Goal: Complete application form

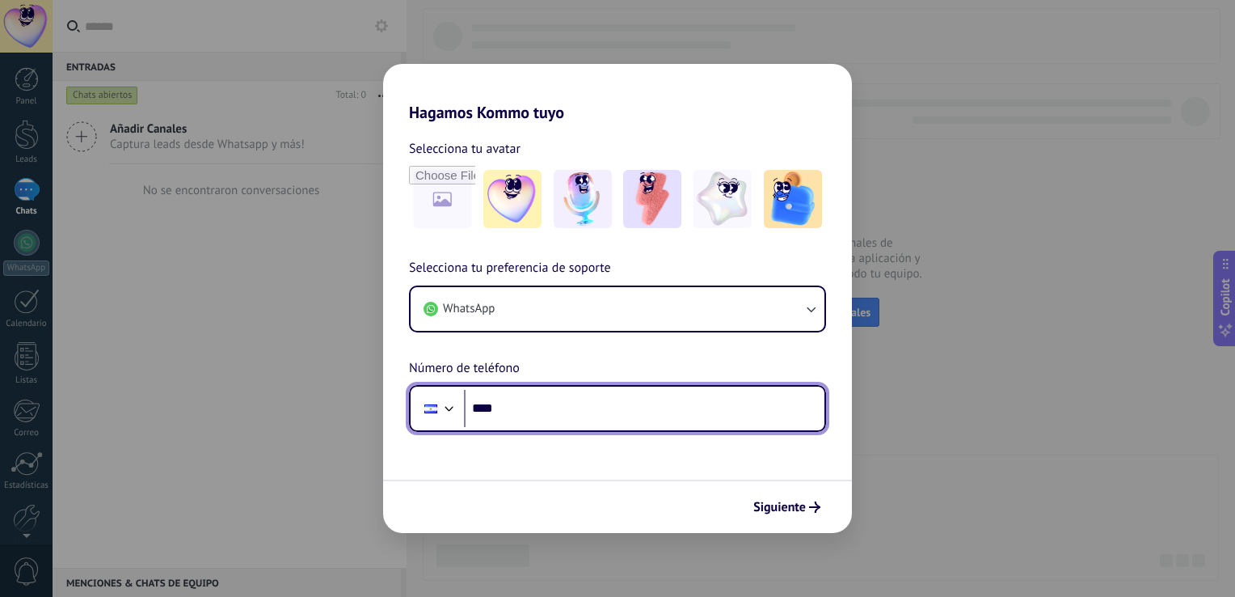
click at [533, 403] on input "****" at bounding box center [644, 408] width 360 height 37
click at [444, 398] on div at bounding box center [449, 406] width 19 height 19
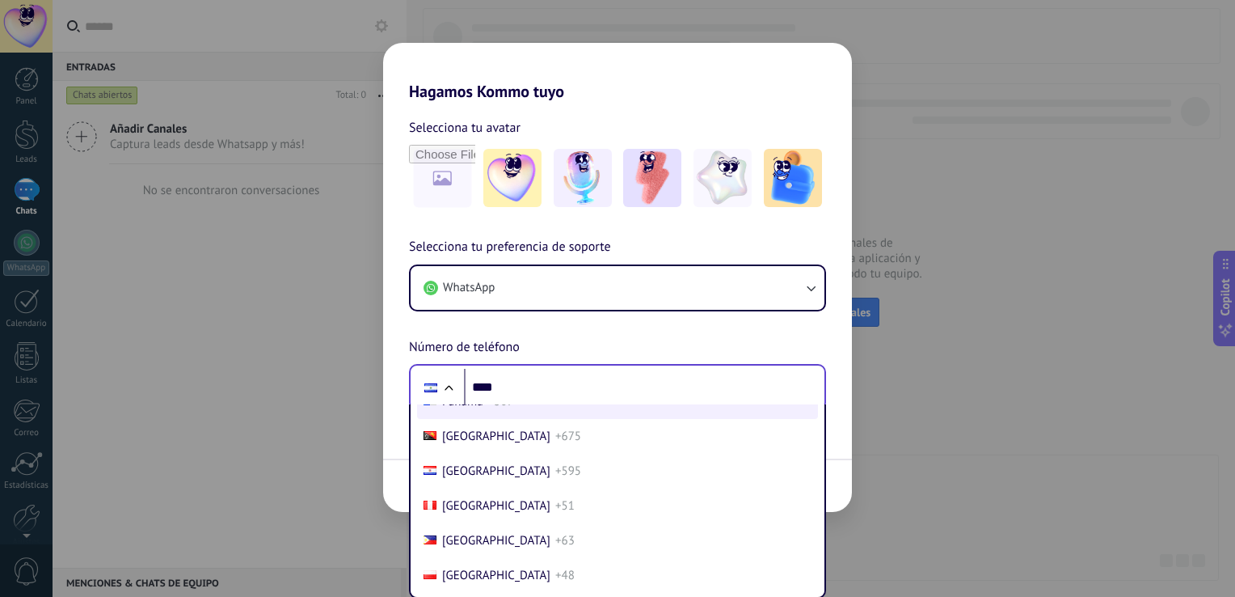
scroll to position [5060, 0]
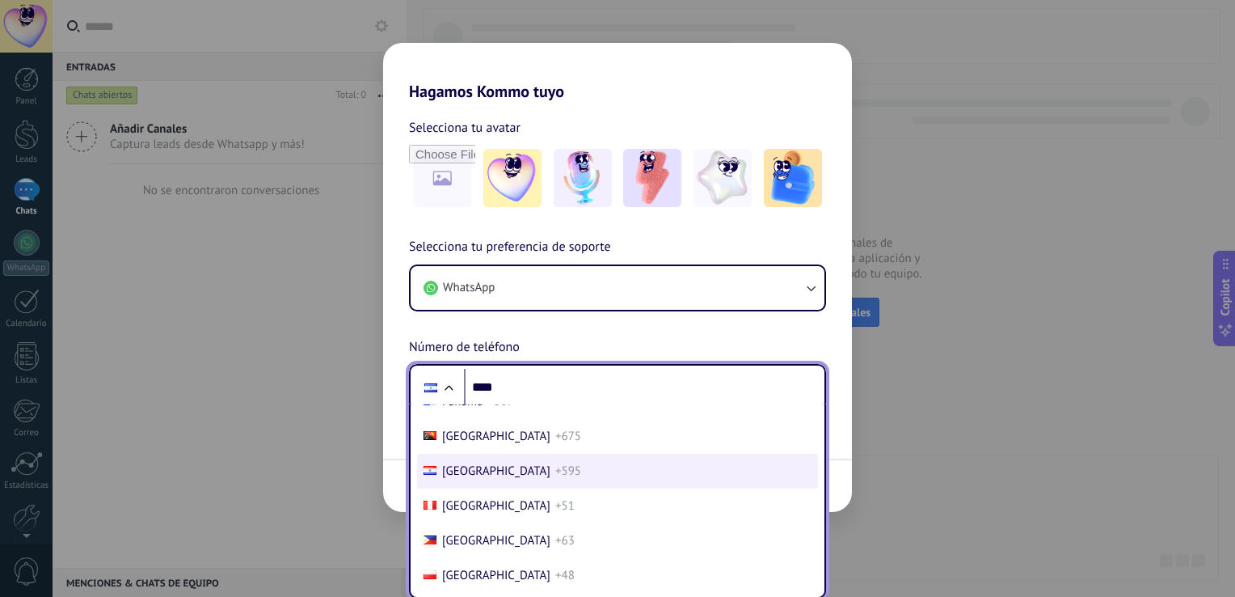
click at [555, 478] on span "+595" at bounding box center [568, 470] width 26 height 15
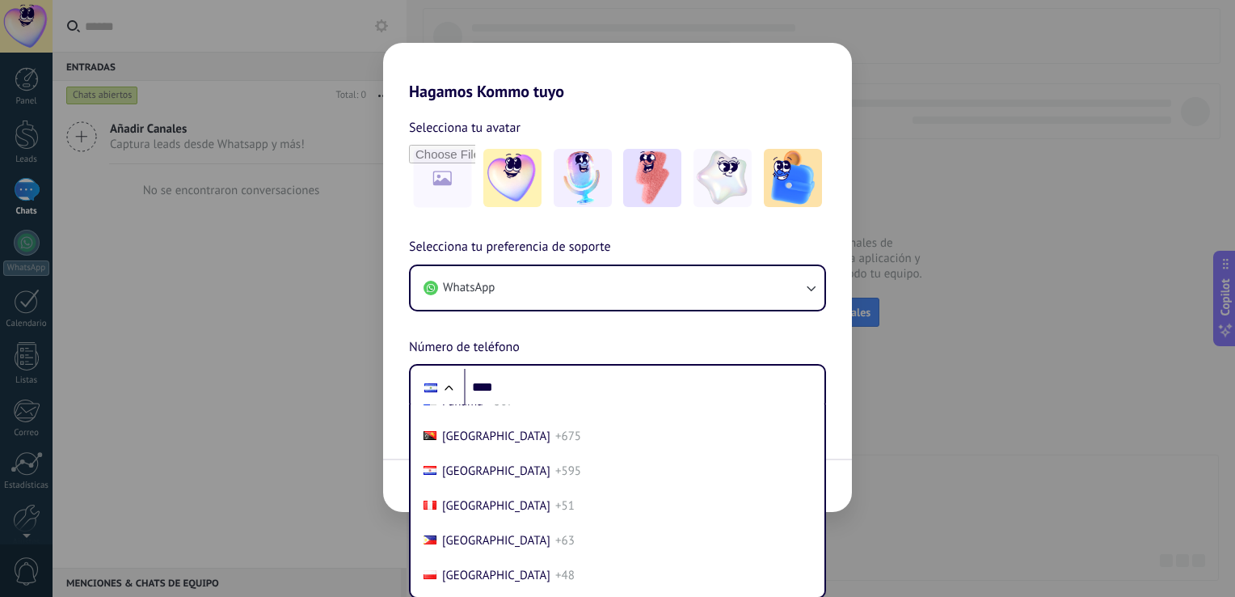
scroll to position [0, 0]
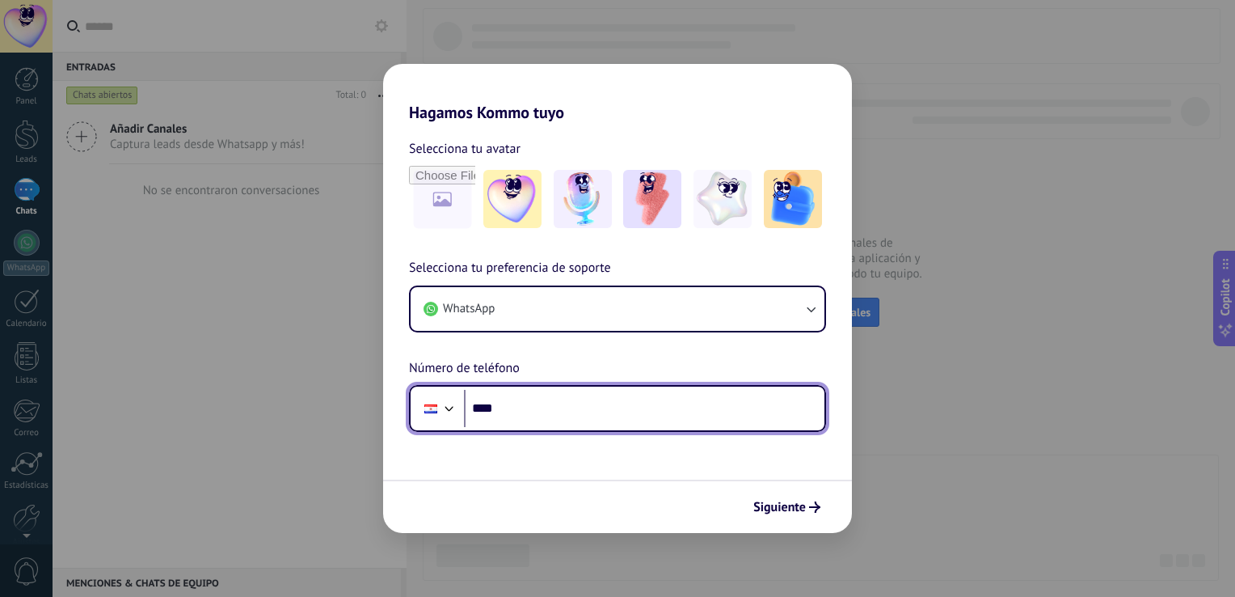
click at [523, 398] on input "****" at bounding box center [644, 408] width 360 height 37
type input "**********"
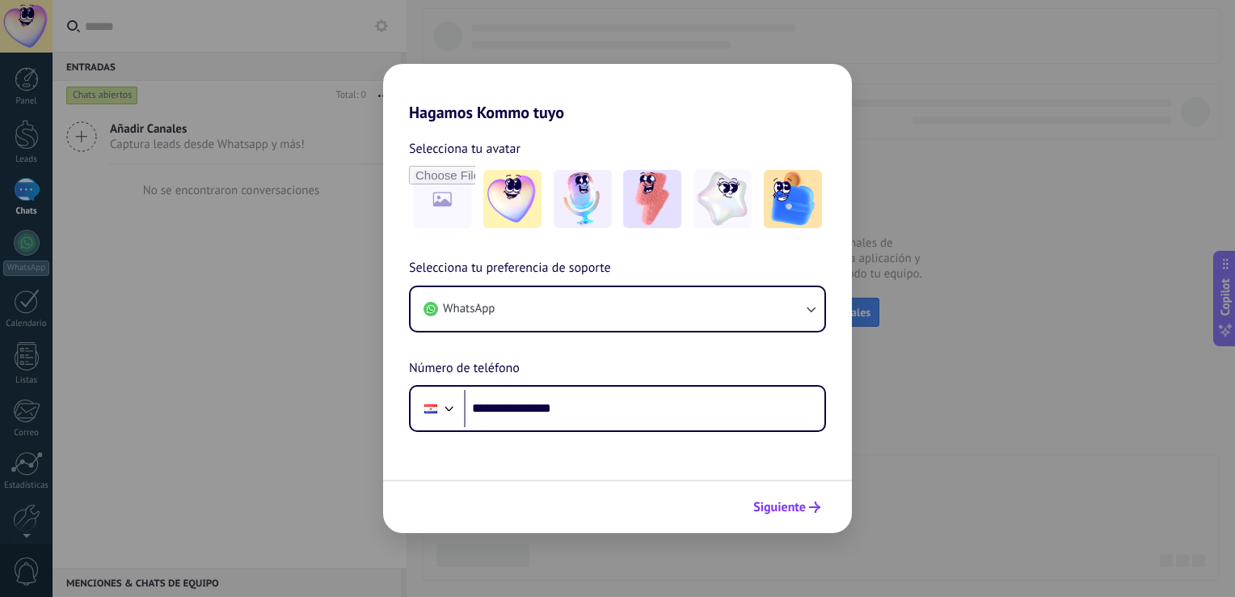
click at [786, 511] on span "Siguiente" at bounding box center [779, 506] width 53 height 11
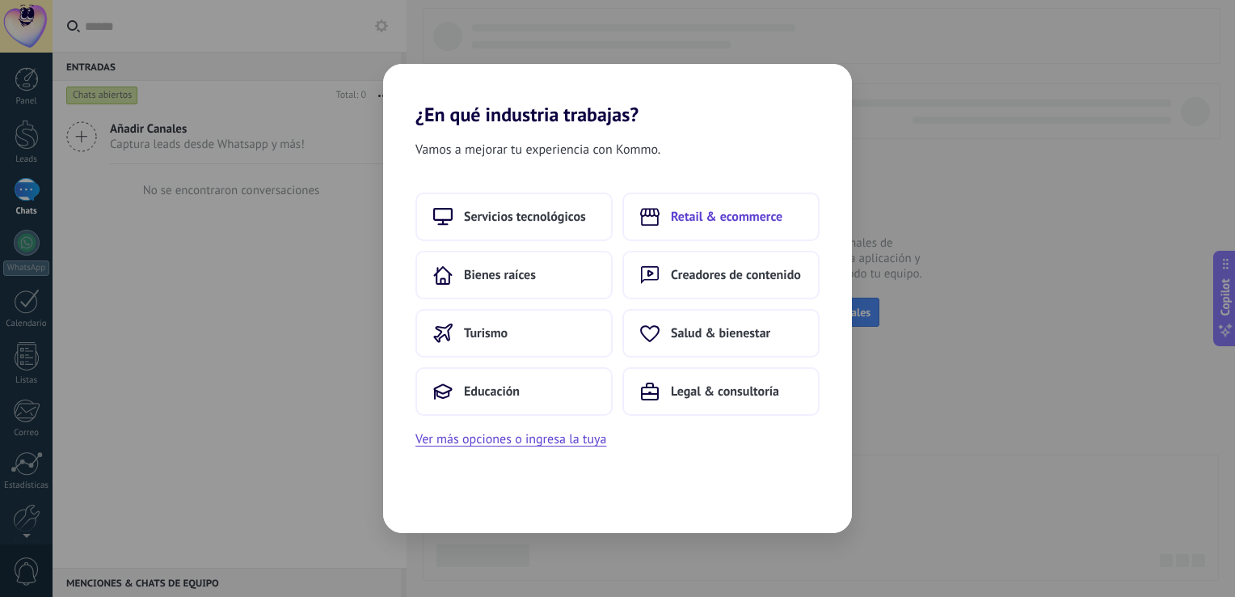
click at [712, 205] on button "Retail & ecommerce" at bounding box center [720, 216] width 197 height 48
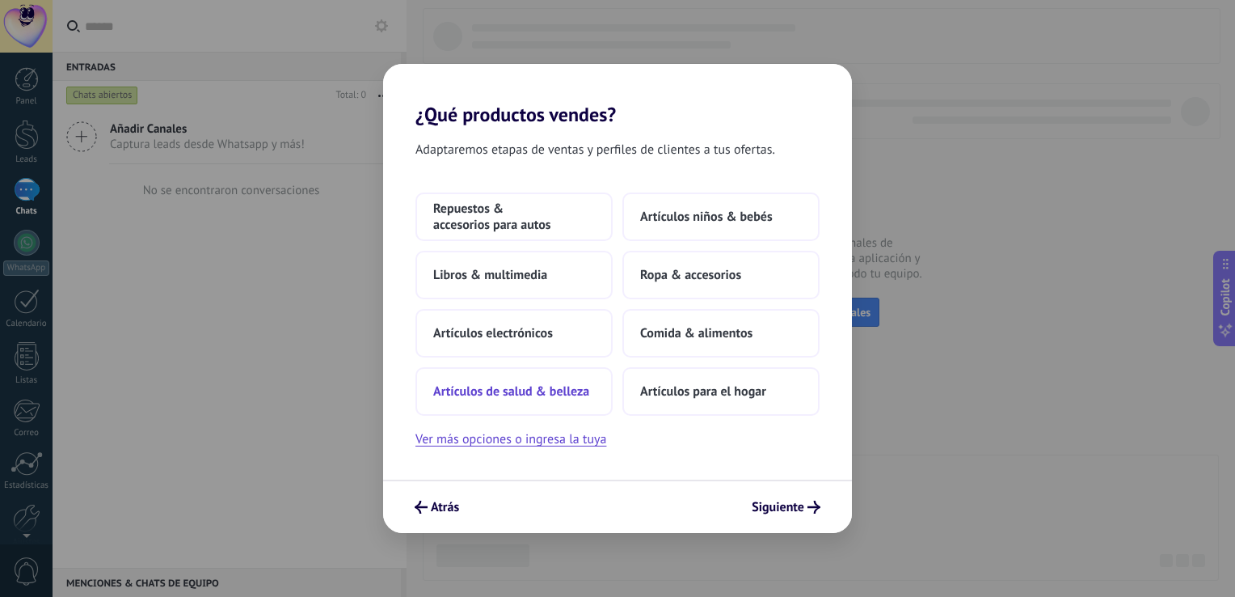
click at [490, 388] on span "Artículos de salud & belleza" at bounding box center [511, 391] width 156 height 16
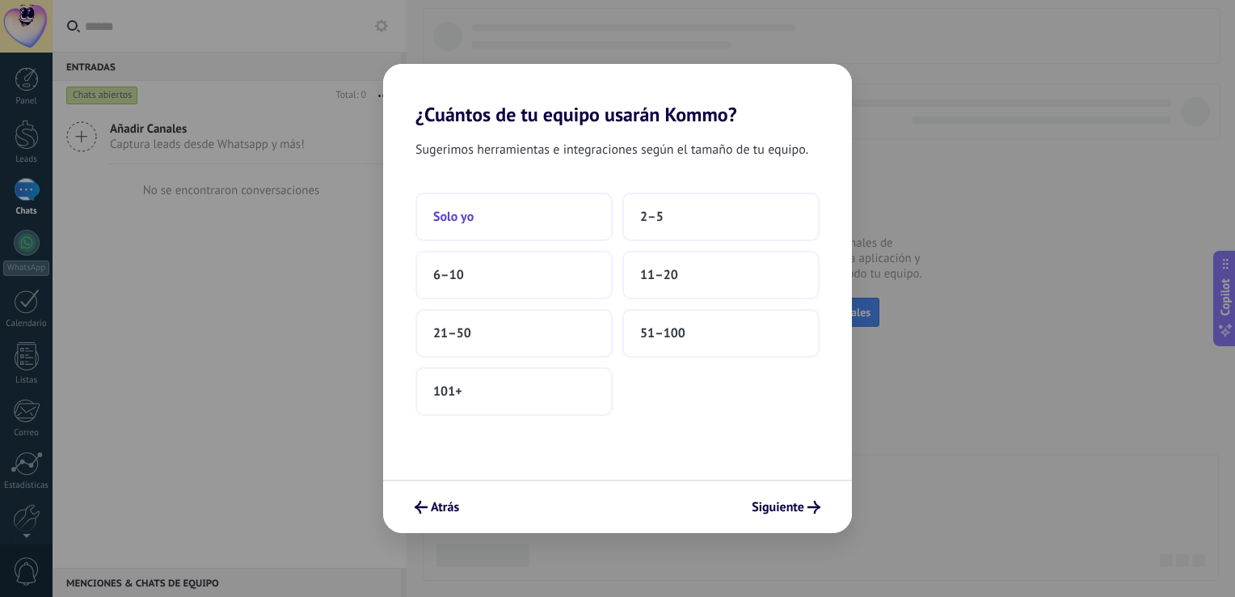
click at [513, 224] on button "Solo yo" at bounding box center [513, 216] width 197 height 48
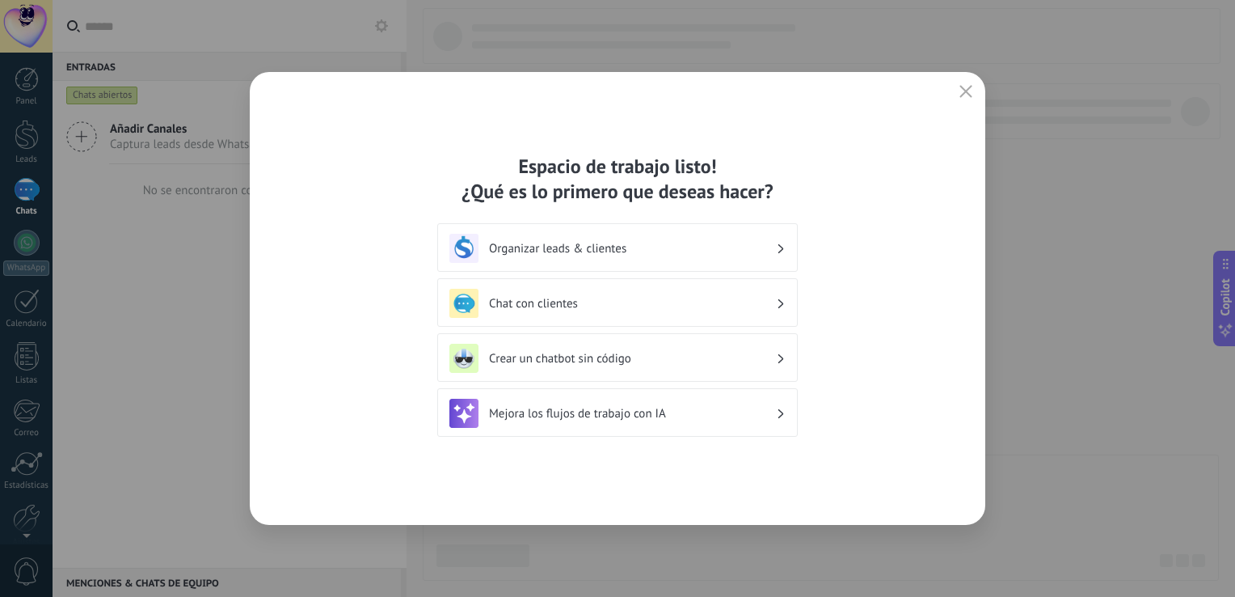
click at [570, 301] on h3 "Chat con clientes" at bounding box center [632, 303] width 287 height 15
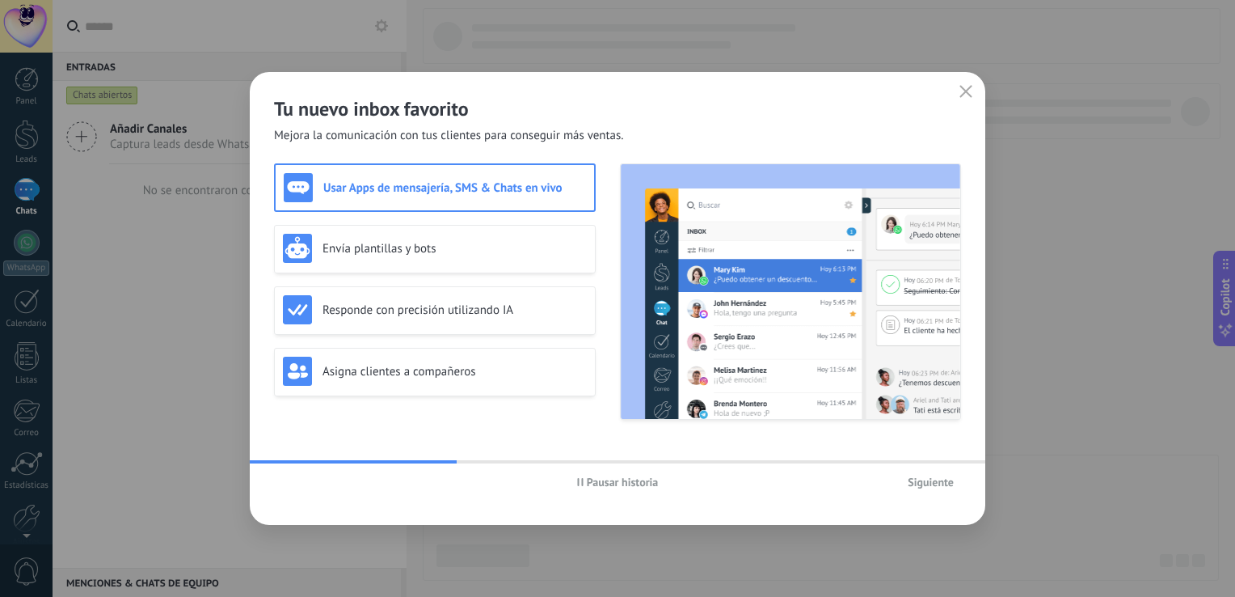
click at [578, 483] on use "button" at bounding box center [580, 482] width 6 height 8
drag, startPoint x: 567, startPoint y: 466, endPoint x: -3, endPoint y: 638, distance: 595.3
click at [0, 596] on html ".abccls-1,.abccls-2{fill-rule:evenodd}.abccls-2{fill:#fff} .abfcls-1{fill:none}…" at bounding box center [617, 298] width 1235 height 597
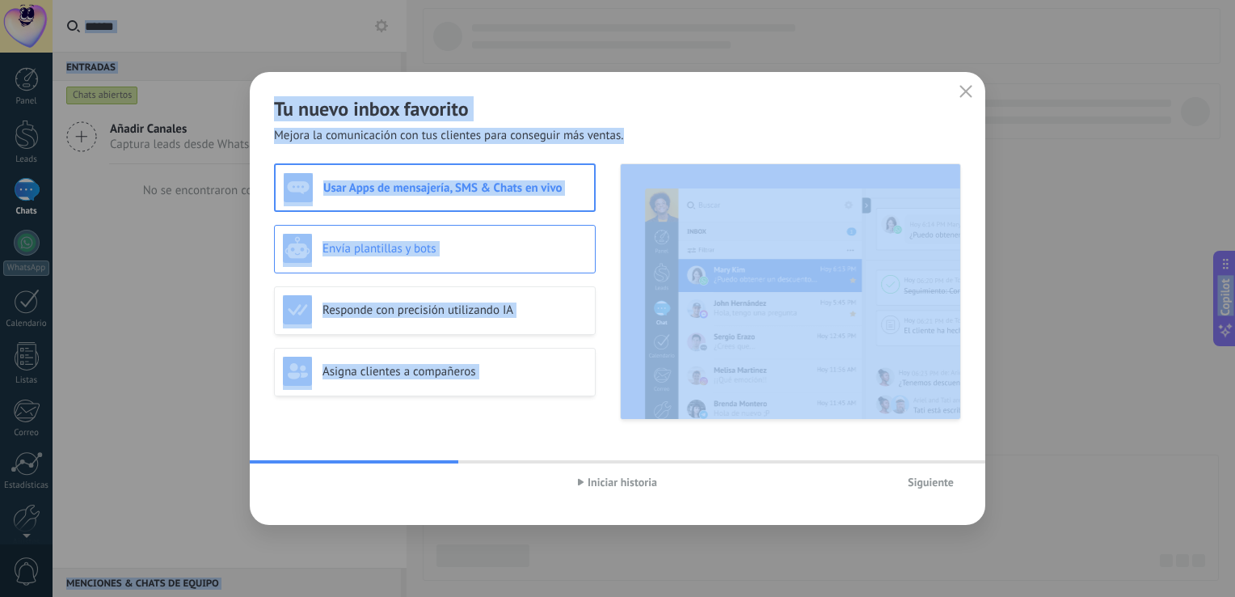
click at [465, 259] on div "Envía plantillas y bots" at bounding box center [435, 248] width 304 height 29
